Goal: Information Seeking & Learning: Learn about a topic

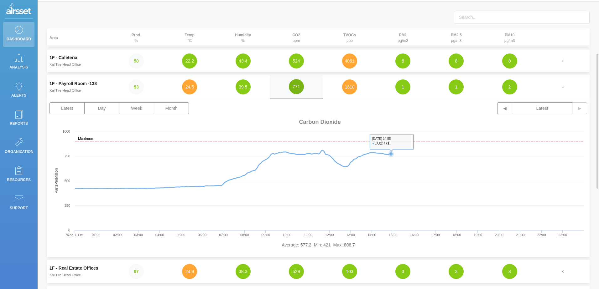
scroll to position [49, 0]
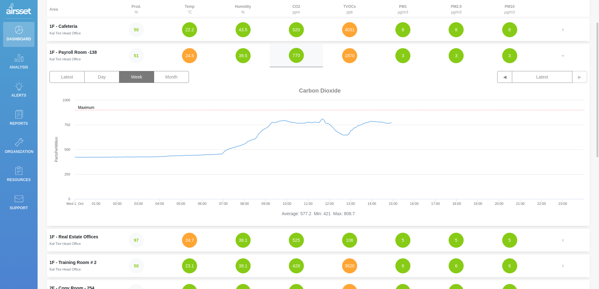
click at [138, 79] on button "Week" at bounding box center [136, 77] width 35 height 12
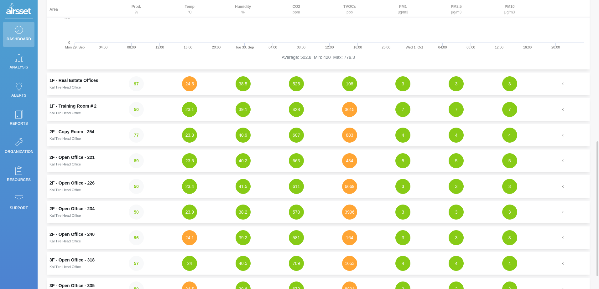
scroll to position [268, 0]
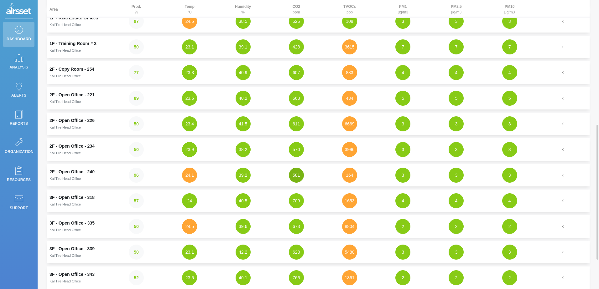
click at [297, 174] on button "581" at bounding box center [296, 175] width 15 height 15
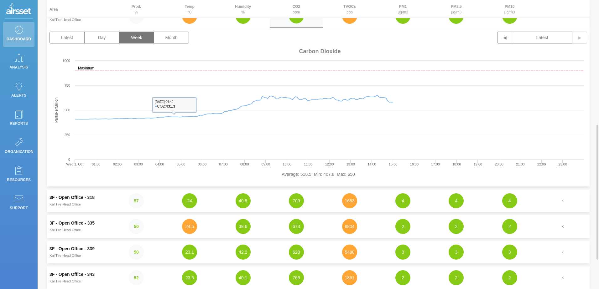
click at [135, 39] on button "Week" at bounding box center [136, 38] width 35 height 12
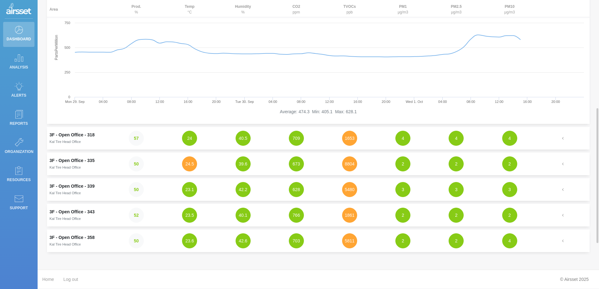
scroll to position [299, 0]
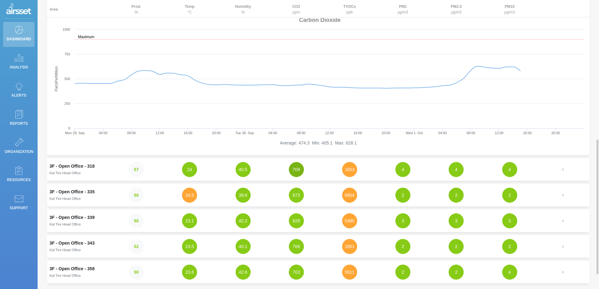
click at [295, 172] on button "709" at bounding box center [296, 169] width 15 height 15
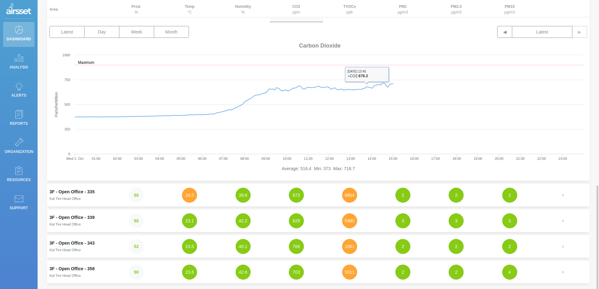
scroll to position [331, 0]
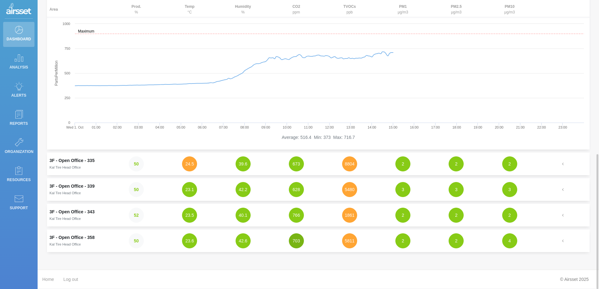
click at [299, 247] on button "703" at bounding box center [296, 241] width 15 height 15
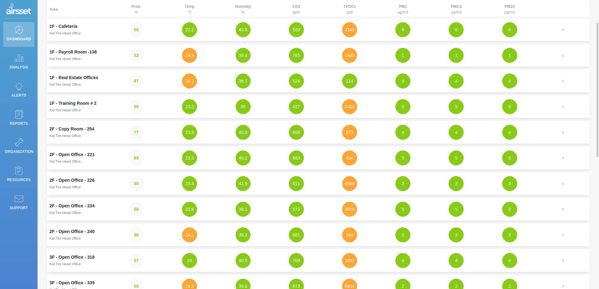
scroll to position [0, 0]
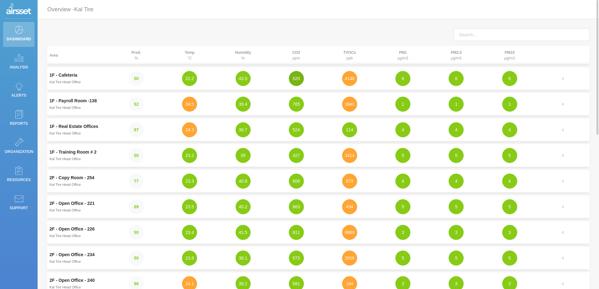
click at [296, 82] on button "520" at bounding box center [296, 78] width 15 height 15
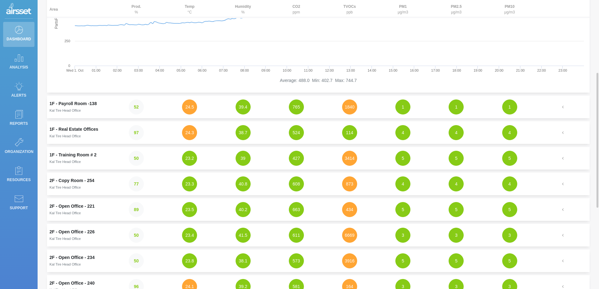
scroll to position [282, 0]
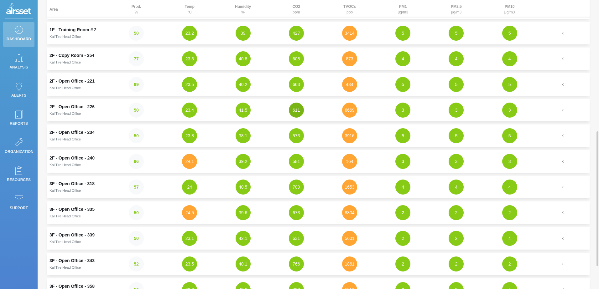
click at [295, 116] on button "611" at bounding box center [296, 110] width 15 height 15
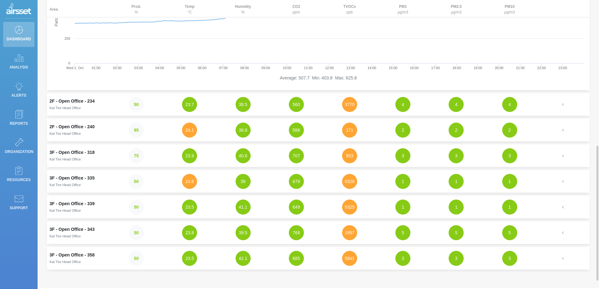
scroll to position [331, 0]
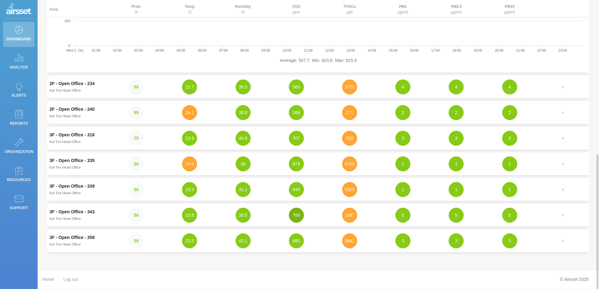
click at [296, 217] on button "768" at bounding box center [296, 215] width 15 height 15
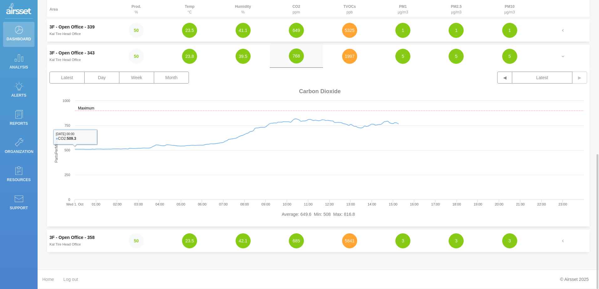
click at [71, 58] on small "Kal Tire Head Office" at bounding box center [64, 60] width 31 height 4
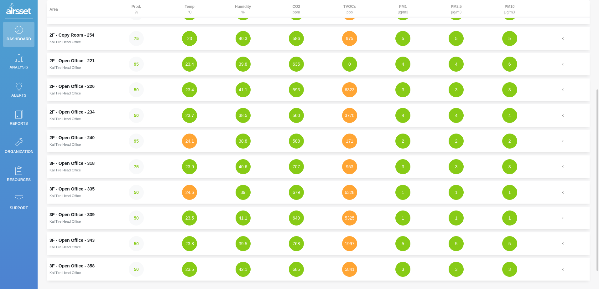
scroll to position [0, 0]
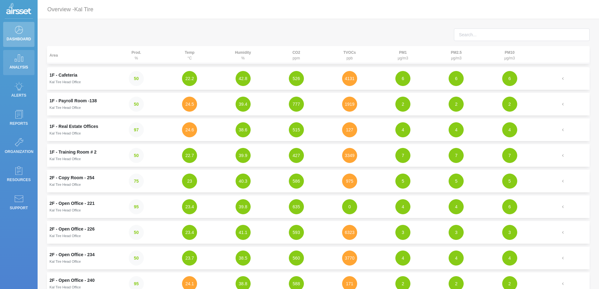
click at [17, 66] on p "Analysis" at bounding box center [19, 67] width 28 height 9
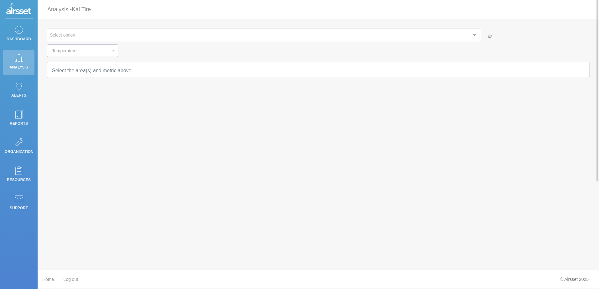
click at [109, 51] on icon at bounding box center [113, 50] width 8 height 13
click at [92, 88] on li "Carbon Dioxide" at bounding box center [86, 89] width 79 height 11
type input "Carbon Dioxide"
click at [473, 33] on div at bounding box center [474, 35] width 13 height 12
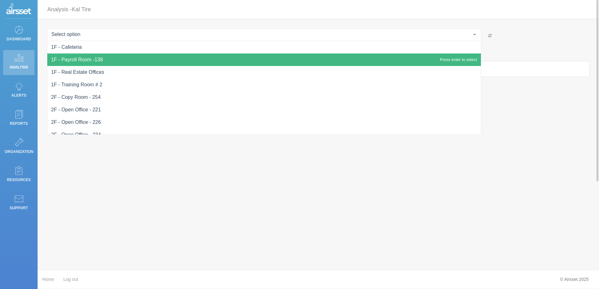
click at [173, 57] on span "1F - Payroll Room -138" at bounding box center [263, 60] width 433 height 13
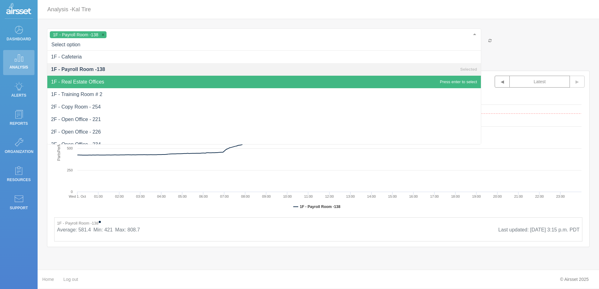
click at [101, 77] on span "1F - Real Estate Offices" at bounding box center [263, 82] width 433 height 13
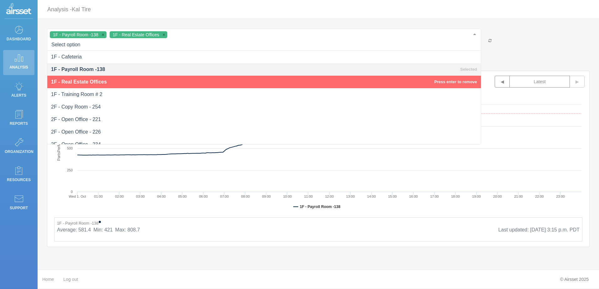
click at [95, 80] on span "1F - Real Estate Offices" at bounding box center [79, 81] width 56 height 5
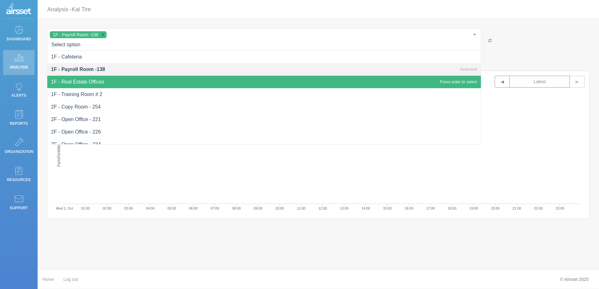
click at [102, 85] on span "1F - Real Estate Offices" at bounding box center [263, 82] width 433 height 13
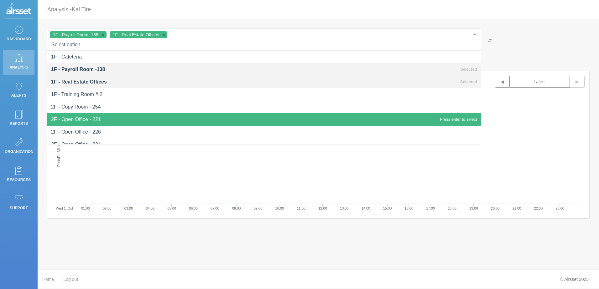
click at [561, 141] on rect at bounding box center [318, 152] width 532 height 125
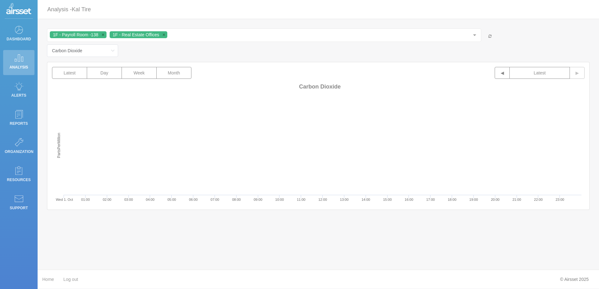
click at [289, 285] on div "Home Log out © Airsset 2025" at bounding box center [318, 279] width 561 height 19
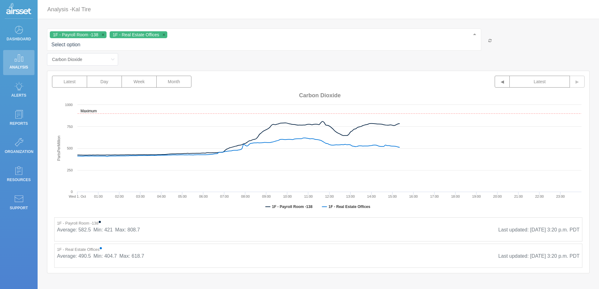
click at [473, 36] on div at bounding box center [474, 35] width 13 height 12
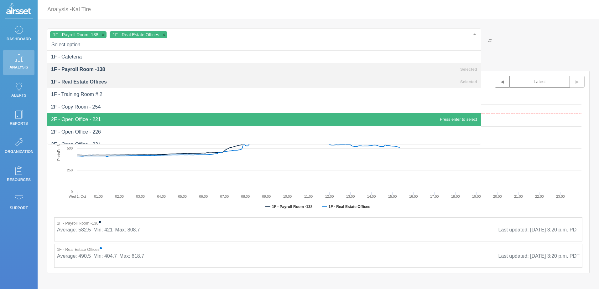
click at [68, 121] on span "2F - Open Office - 221" at bounding box center [76, 119] width 50 height 5
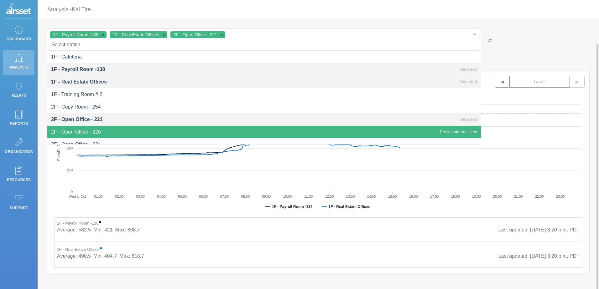
scroll to position [31, 0]
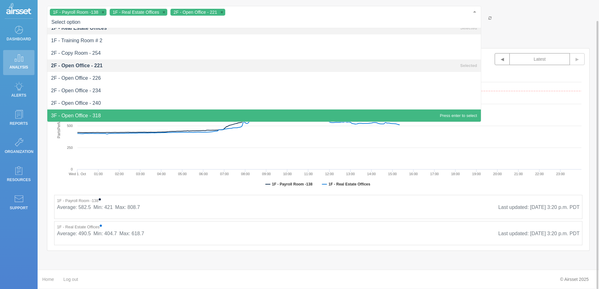
click at [87, 112] on span "3F - Open Office - 318" at bounding box center [263, 116] width 433 height 13
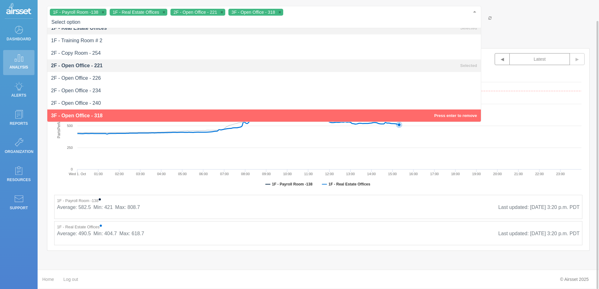
click at [571, 136] on rect at bounding box center [318, 130] width 532 height 125
click at [541, 116] on rect at bounding box center [318, 130] width 532 height 125
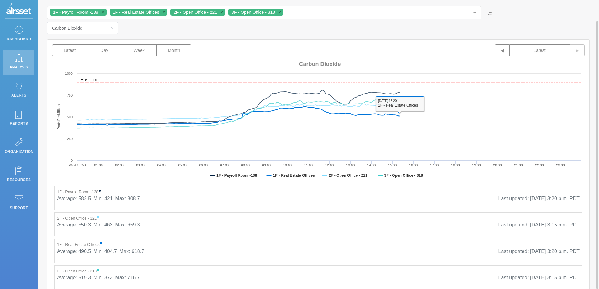
click at [373, 207] on div "Average: 582.5 Min: 421 Max: 808.7 Last updated: [DATE] 3:20 p.m. PDT" at bounding box center [318, 201] width 522 height 13
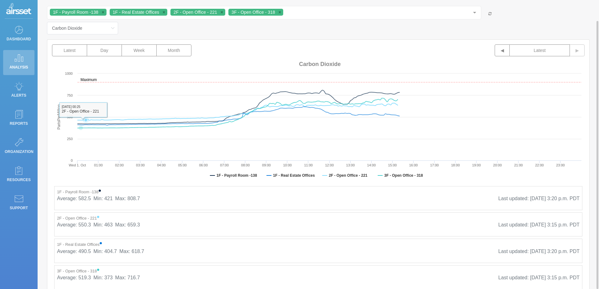
scroll to position [0, 0]
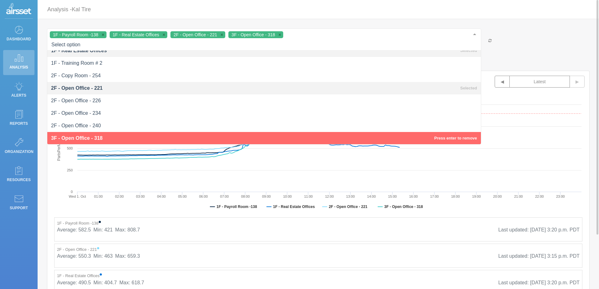
click at [473, 34] on div at bounding box center [474, 35] width 13 height 12
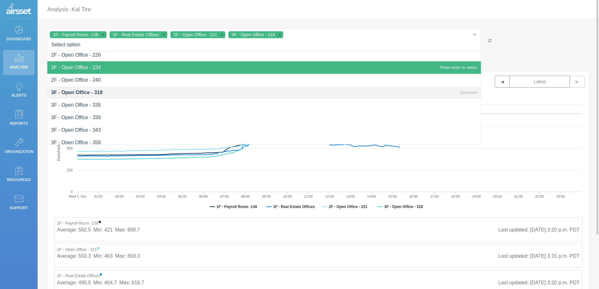
scroll to position [82, 0]
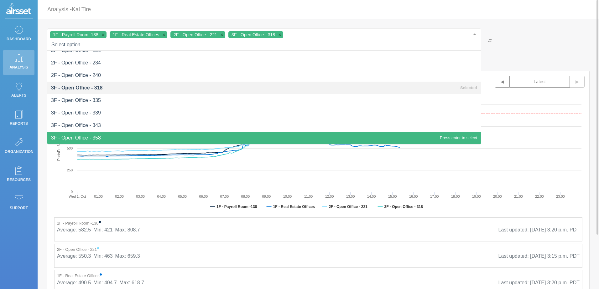
click at [89, 135] on span "3F - Open Office - 358" at bounding box center [263, 138] width 433 height 13
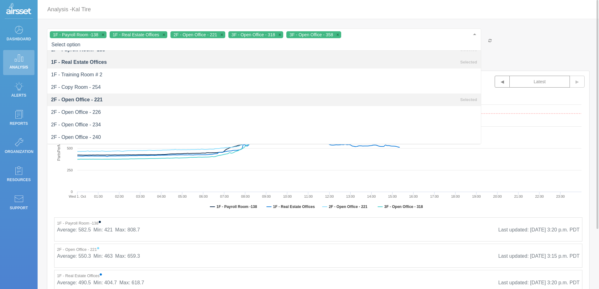
scroll to position [19, 0]
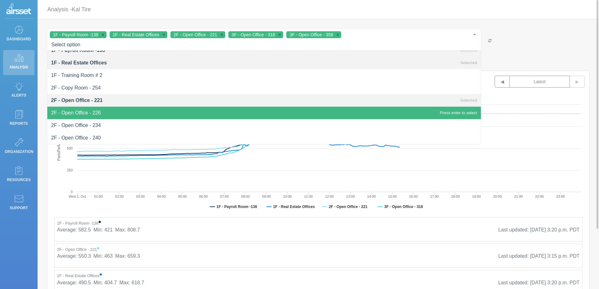
click at [100, 116] on span "2F - Open Office - 226" at bounding box center [263, 113] width 433 height 13
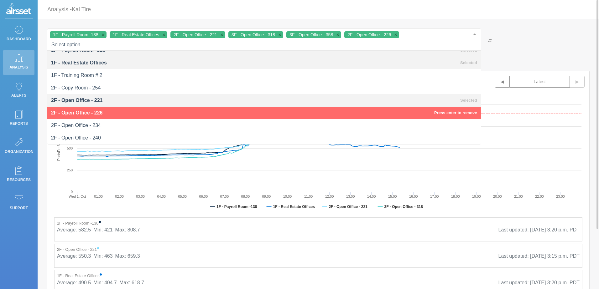
scroll to position [0, 0]
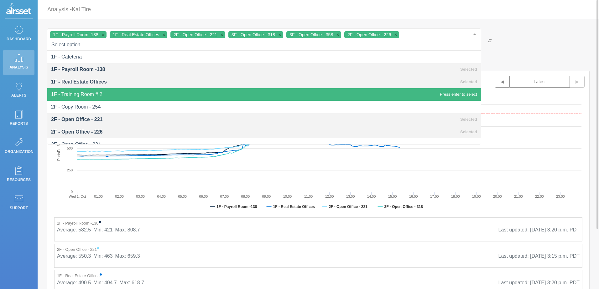
click at [100, 99] on span "1F - Training Room # 2" at bounding box center [263, 94] width 433 height 13
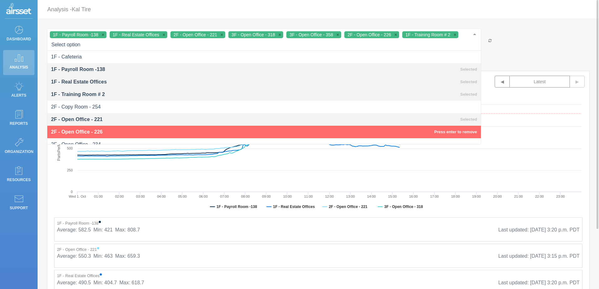
click at [575, 208] on rect at bounding box center [318, 152] width 532 height 125
click at [456, 209] on rect at bounding box center [318, 152] width 532 height 125
click at [309, 272] on div "1F - Real Estate Offices • Average: 490.5 Min: 404.7 Max: 618.7 Last updated: […" at bounding box center [318, 282] width 528 height 24
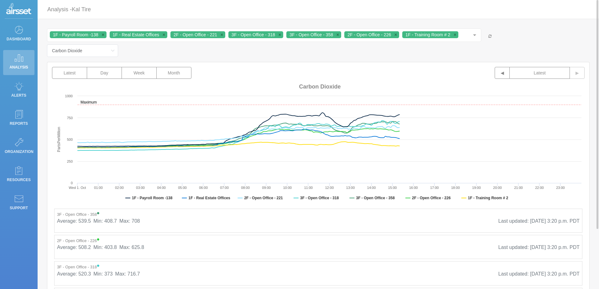
click at [341, 223] on div "Average: 539.5 Min: 408.7 Max: 708 Last updated: [DATE] 3:20 p.m. PDT" at bounding box center [318, 224] width 522 height 13
click at [472, 35] on div at bounding box center [474, 35] width 13 height 12
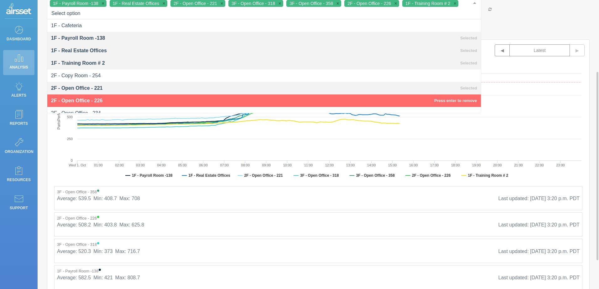
scroll to position [63, 0]
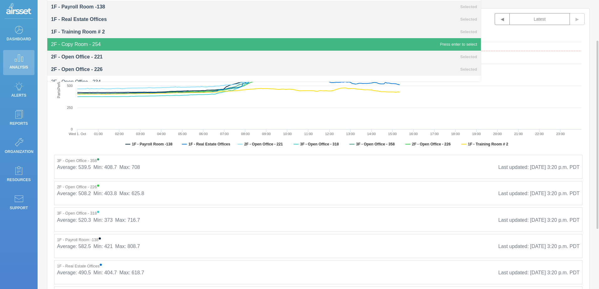
click at [78, 44] on span "2F - Copy Room - 254" at bounding box center [75, 44] width 49 height 5
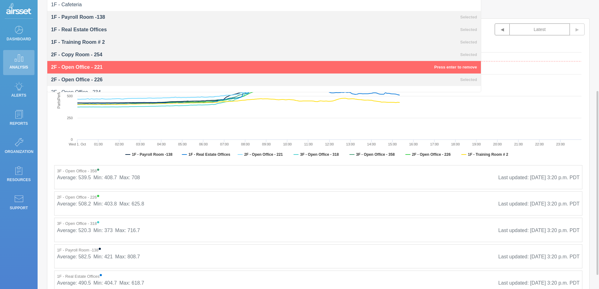
scroll to position [125, 0]
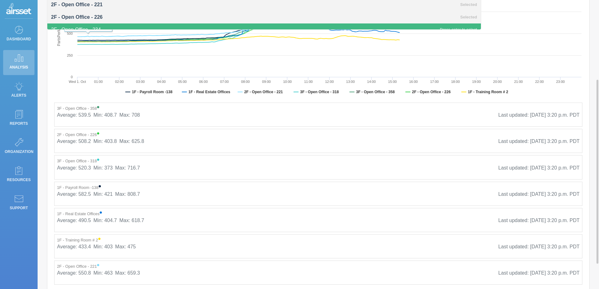
click at [89, 25] on span "2F - Open Office - 234" at bounding box center [263, 29] width 433 height 13
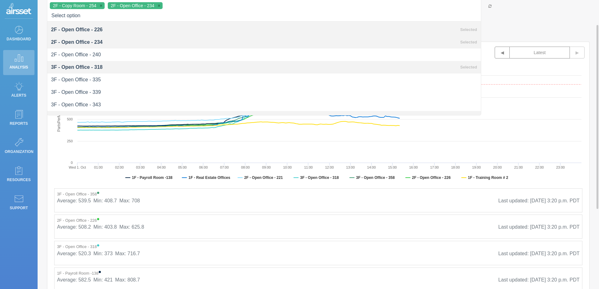
scroll to position [75, 0]
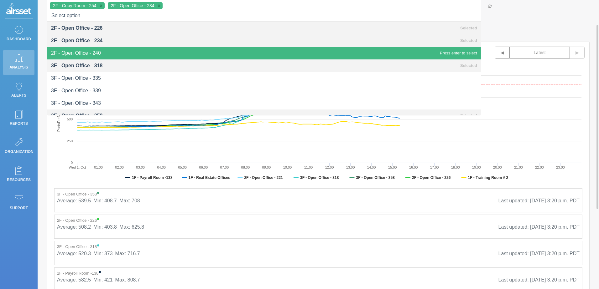
click at [122, 51] on span "2F - Open Office - 240" at bounding box center [263, 53] width 433 height 13
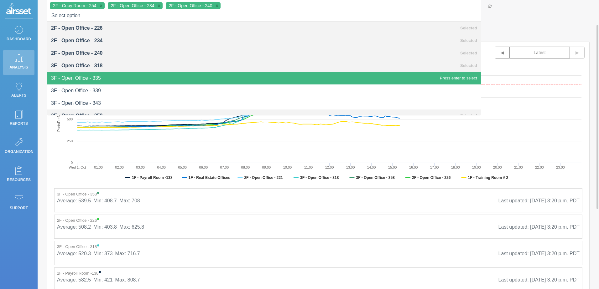
click at [104, 81] on span "3F - Open Office - 335" at bounding box center [263, 78] width 433 height 13
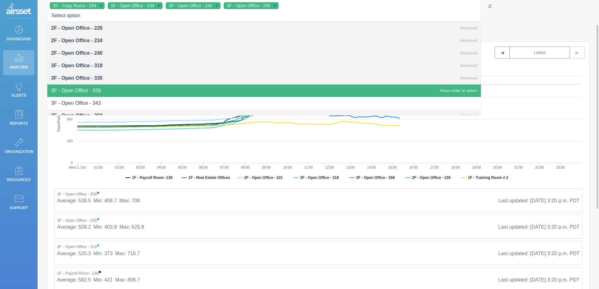
click at [100, 92] on span "3F - Open Office - 339" at bounding box center [263, 91] width 433 height 13
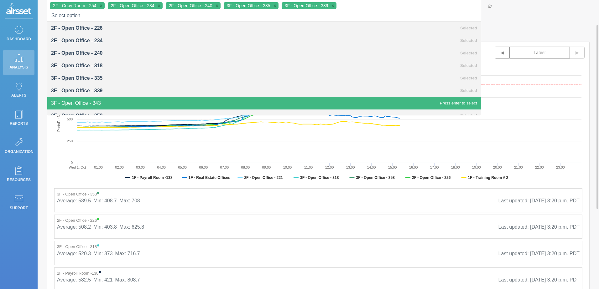
click at [102, 99] on span "3F - Open Office - 343" at bounding box center [263, 103] width 433 height 13
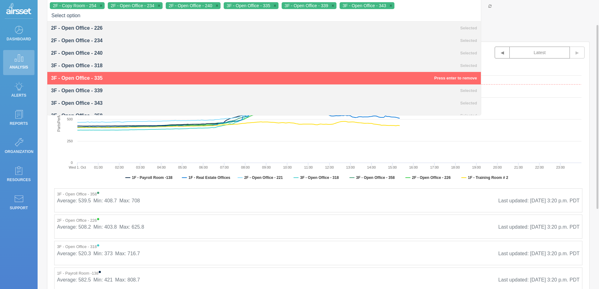
scroll to position [82, 0]
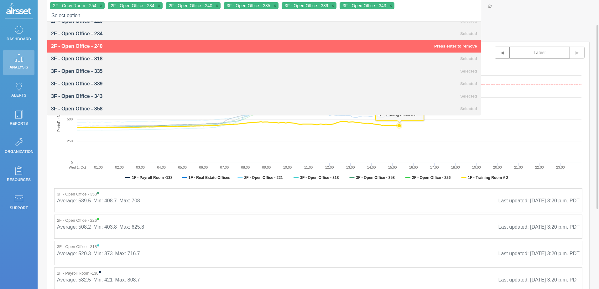
click at [565, 122] on rect at bounding box center [318, 123] width 532 height 125
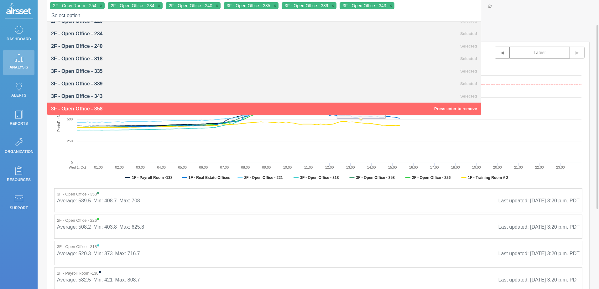
click at [305, 228] on div "2F - Open Office - 226 • Average: 508.2 Min: 403.8 Max: 625.8 Last updated: [DA…" at bounding box center [318, 227] width 528 height 24
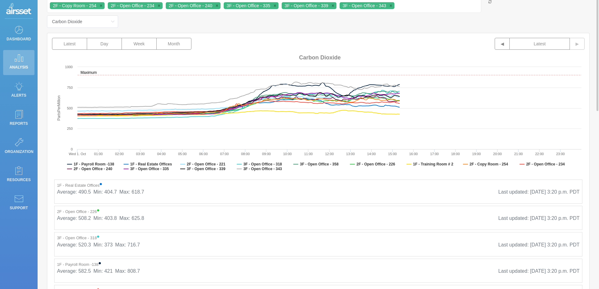
scroll to position [8, 0]
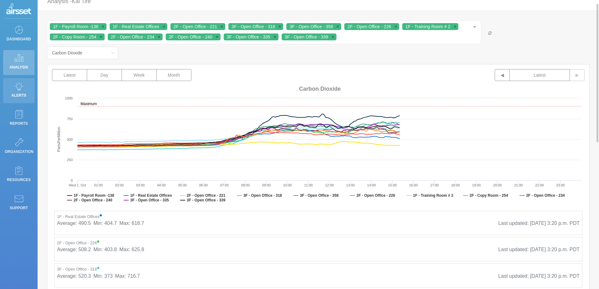
click at [27, 87] on link "Alerts" at bounding box center [18, 90] width 31 height 25
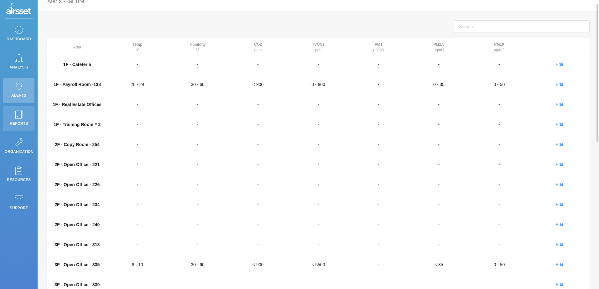
click at [17, 116] on icon at bounding box center [18, 114] width 9 height 9
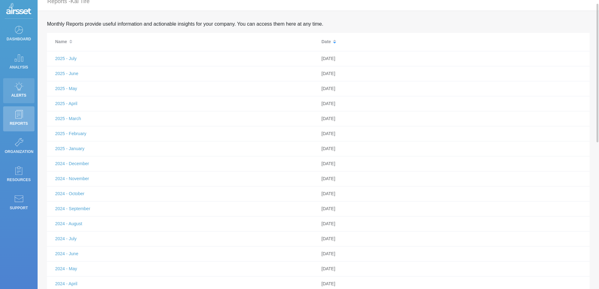
click at [20, 88] on icon at bounding box center [18, 86] width 9 height 9
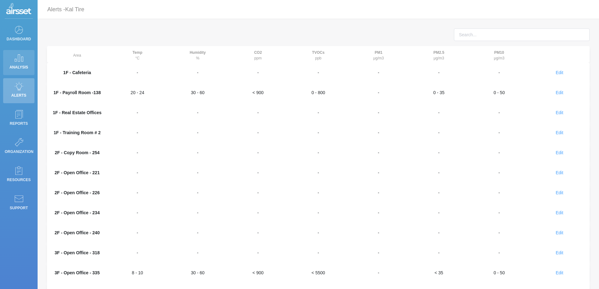
click at [6, 61] on link "Analysis" at bounding box center [18, 62] width 31 height 25
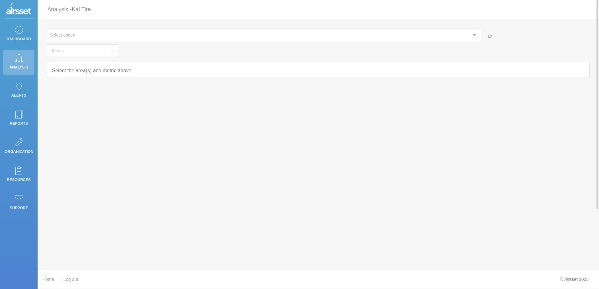
type input "Temperature"
click at [16, 32] on icon at bounding box center [18, 29] width 9 height 9
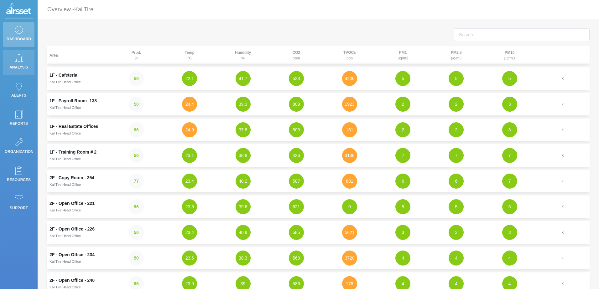
click at [20, 63] on p "Analysis" at bounding box center [19, 67] width 28 height 9
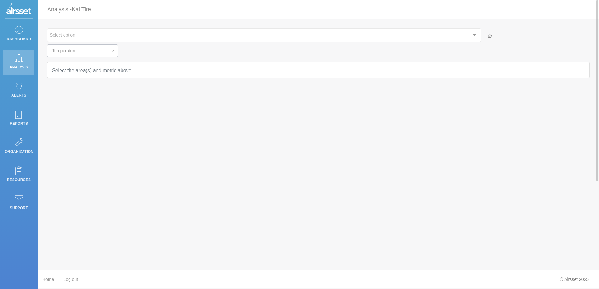
click at [111, 53] on icon at bounding box center [113, 50] width 8 height 13
click at [78, 89] on span "Carbon Dioxide" at bounding box center [69, 89] width 30 height 5
type input "Carbon Dioxide"
click at [265, 65] on div "Select the area(s) and metric above." at bounding box center [318, 69] width 542 height 15
click at [100, 70] on p "Select the area(s) and metric above." at bounding box center [318, 71] width 532 height 8
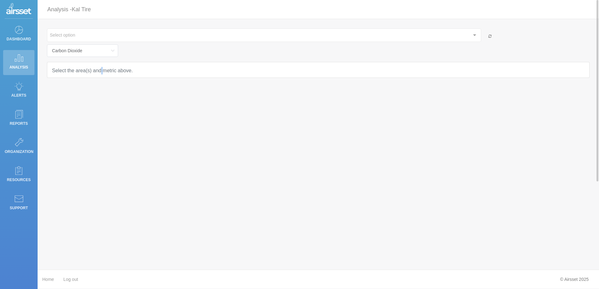
click at [100, 70] on p "Select the area(s) and metric above." at bounding box center [318, 71] width 532 height 8
click at [471, 34] on div at bounding box center [474, 35] width 13 height 12
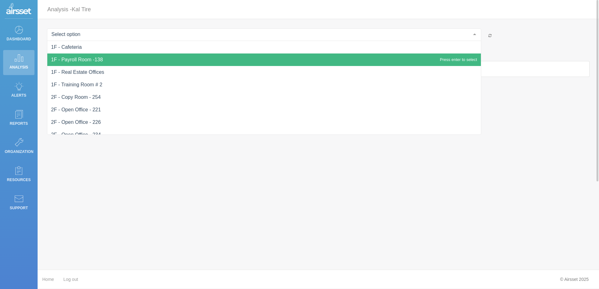
click at [129, 55] on span "1F - Payroll Room -138" at bounding box center [263, 60] width 433 height 13
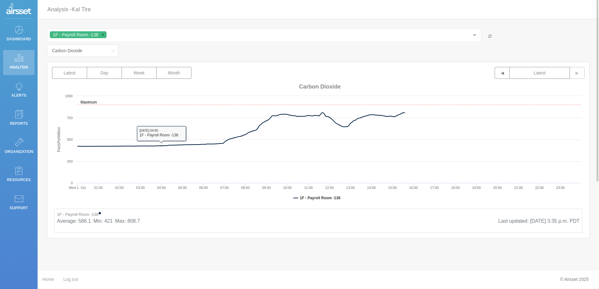
click at [297, 270] on div "Home Log out © Airsset 2025" at bounding box center [318, 279] width 561 height 19
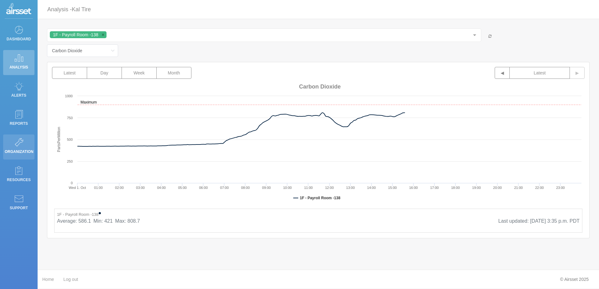
click at [17, 147] on p "Organization" at bounding box center [19, 151] width 28 height 9
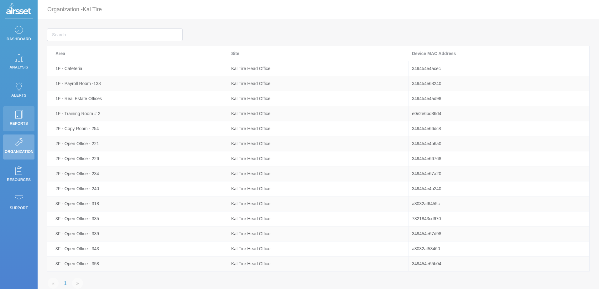
click at [25, 118] on link "Reports" at bounding box center [18, 118] width 31 height 25
